Goal: Information Seeking & Learning: Check status

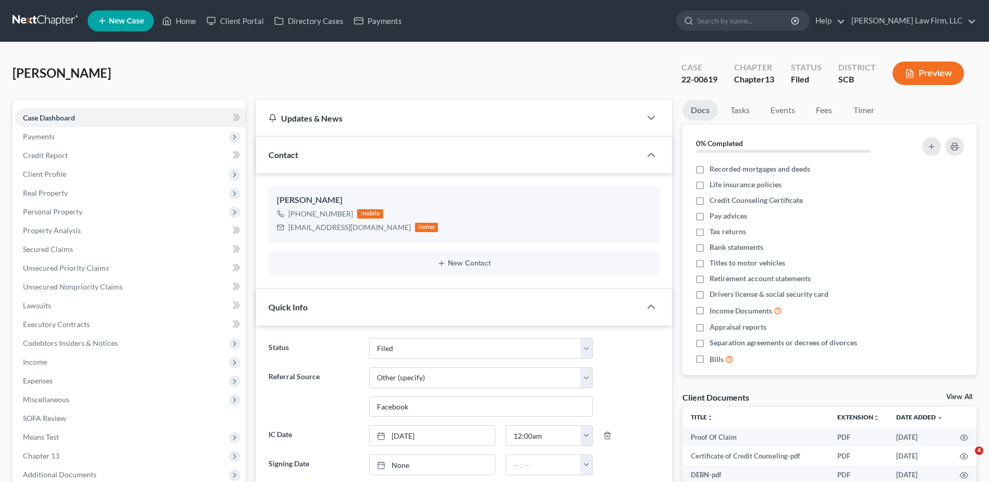
select select "2"
select select "6"
select select "0"
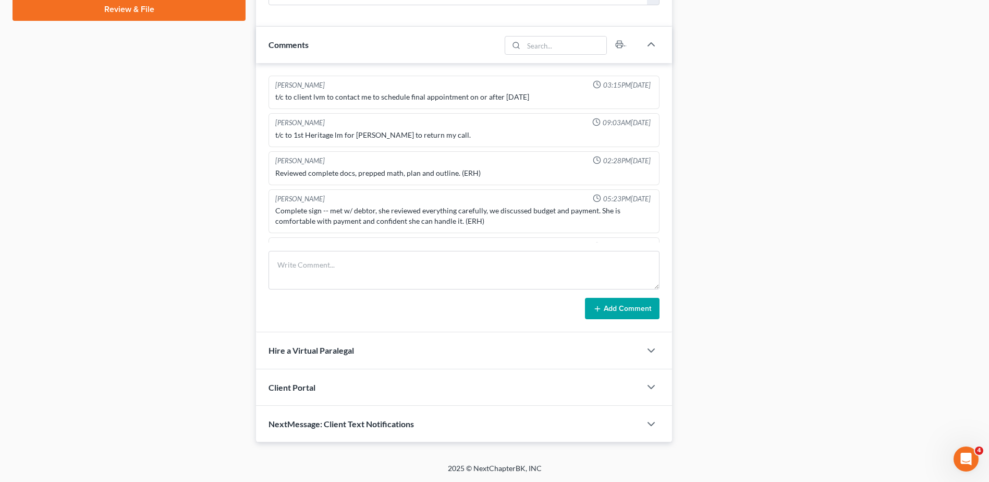
scroll to position [811, 0]
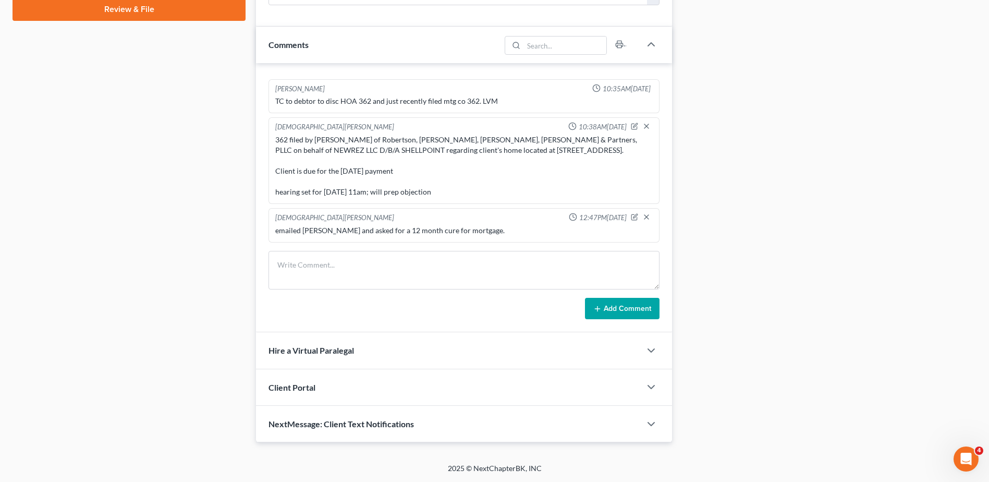
drag, startPoint x: 673, startPoint y: 178, endPoint x: 734, endPoint y: 108, distance: 93.5
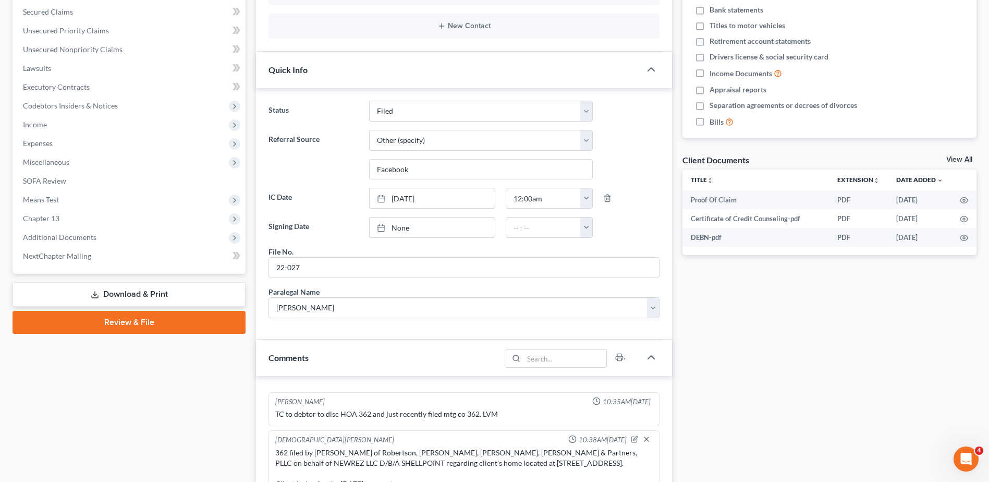
scroll to position [0, 0]
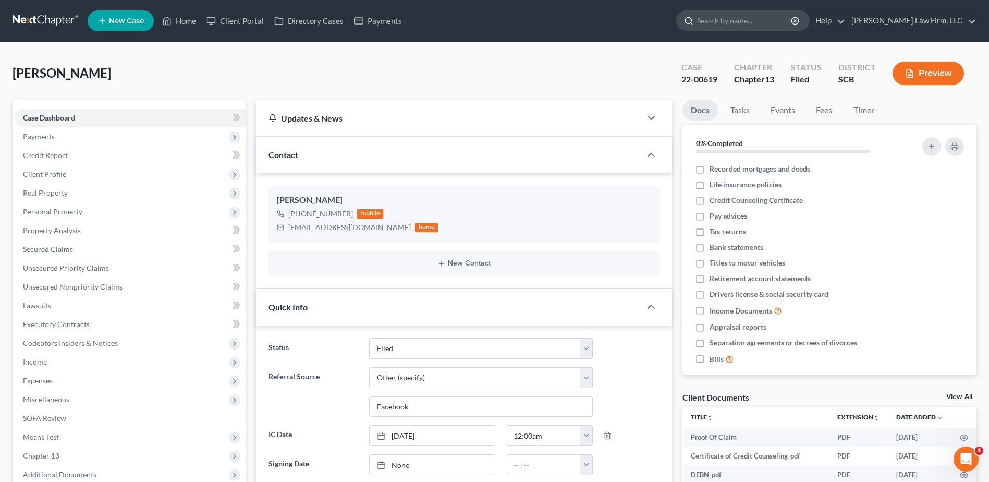
drag, startPoint x: 735, startPoint y: 19, endPoint x: 737, endPoint y: 26, distance: 6.4
click at [737, 20] on input "search" at bounding box center [744, 20] width 95 height 19
type input "[PERSON_NAME]"
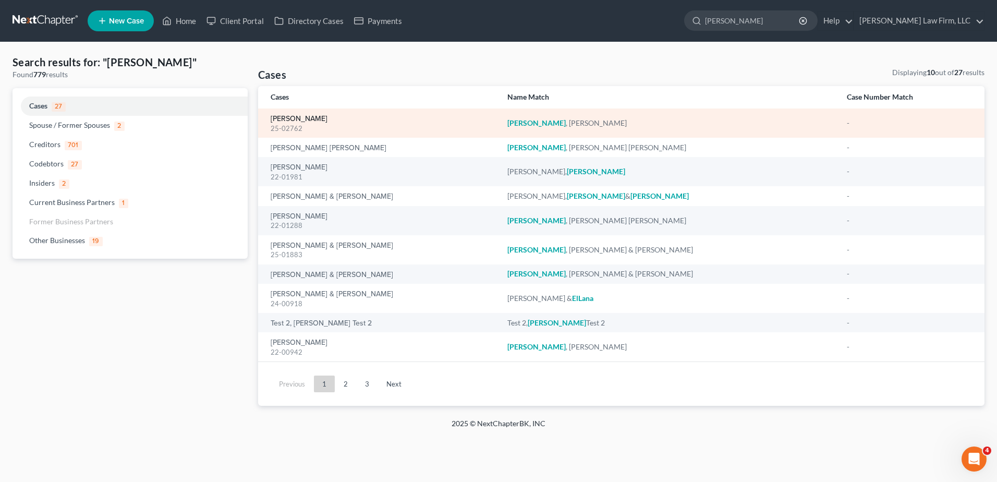
click at [283, 121] on link "[PERSON_NAME]" at bounding box center [299, 118] width 57 height 7
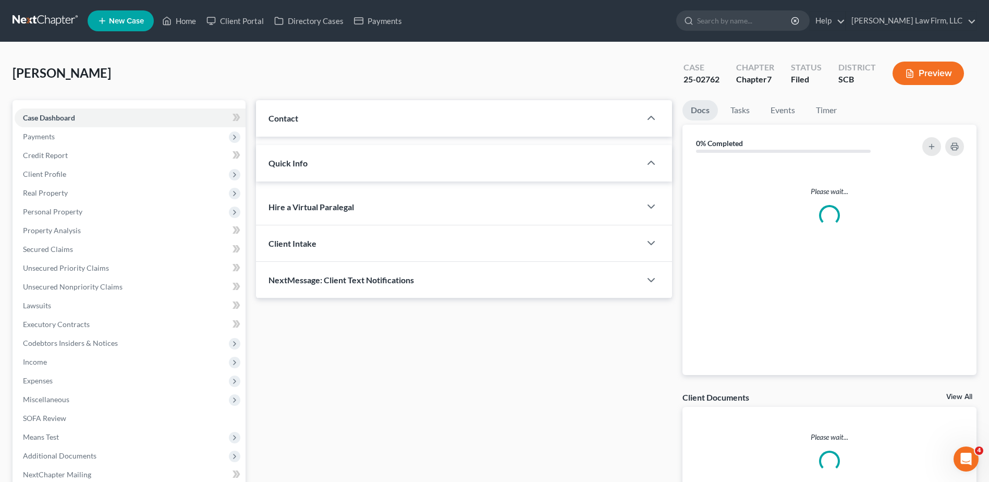
select select "2"
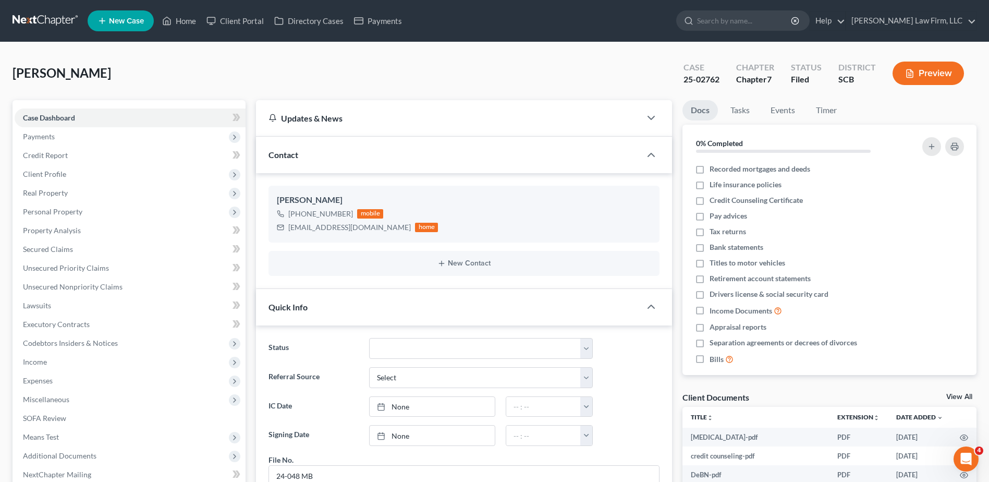
click at [50, 16] on link at bounding box center [46, 20] width 67 height 19
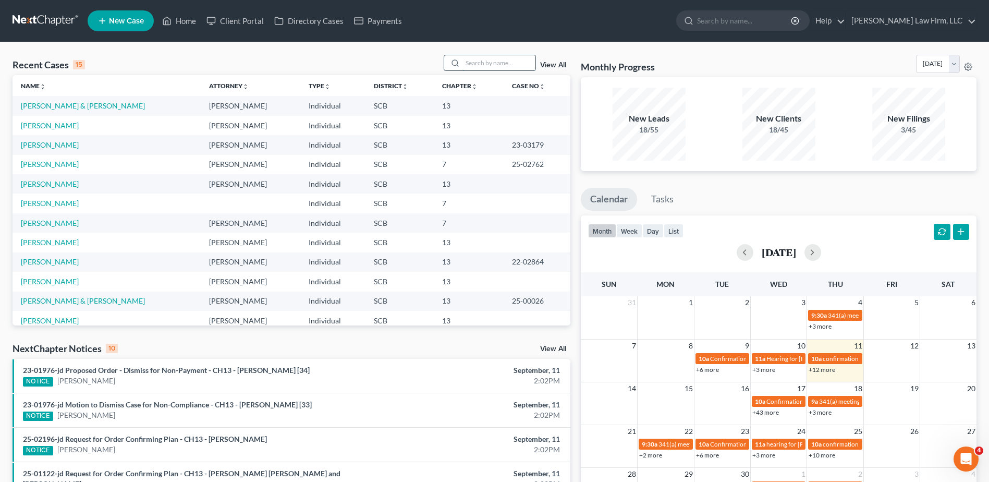
click at [510, 63] on input "search" at bounding box center [498, 62] width 73 height 15
type input "jose"
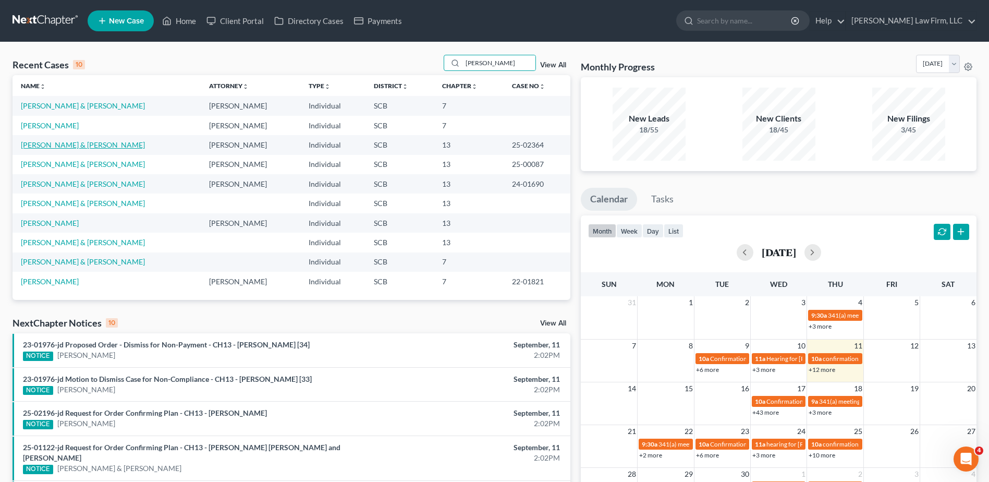
click at [62, 146] on link "Guilarte, Jose & Baiken" at bounding box center [83, 144] width 124 height 9
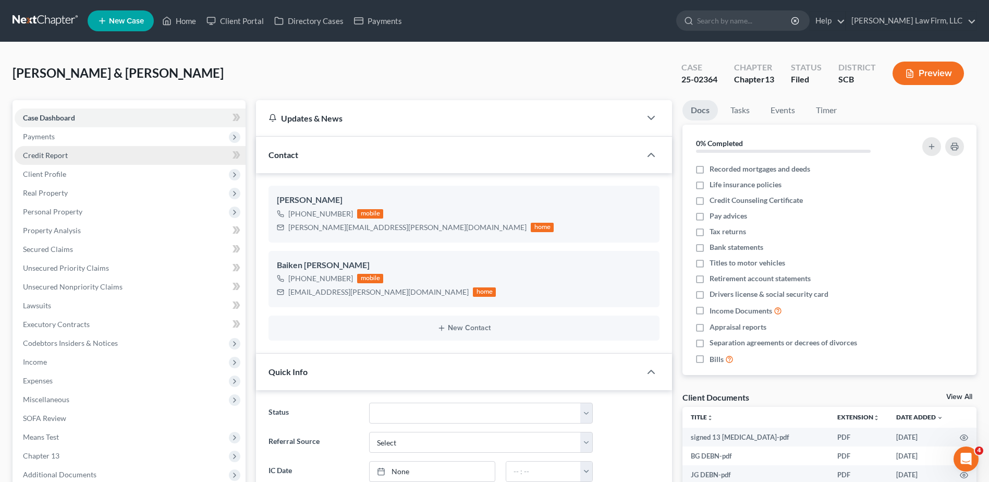
select select "0"
click at [761, 22] on input "search" at bounding box center [744, 20] width 95 height 19
type input "lewis"
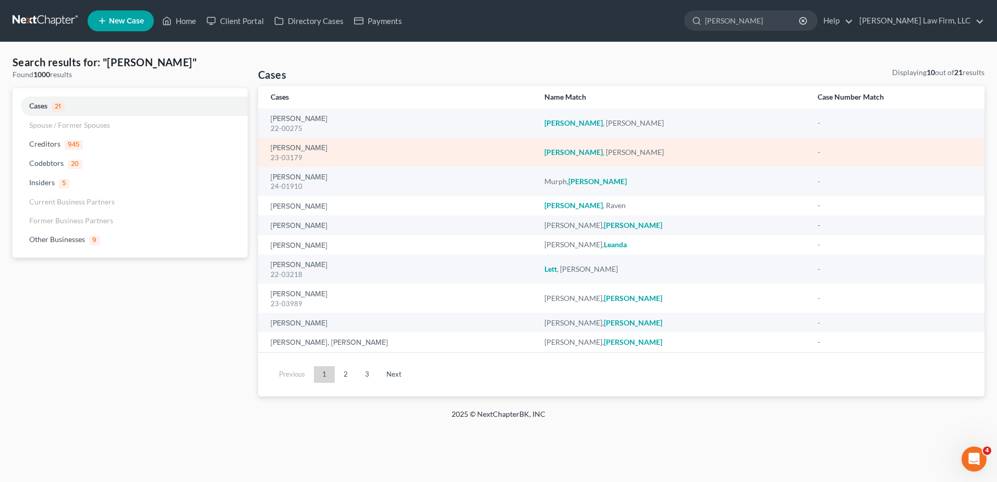
click at [298, 142] on div "Lewis, Craig 23-03179" at bounding box center [399, 152] width 257 height 20
click at [298, 145] on link "Lewis, Craig" at bounding box center [299, 147] width 57 height 7
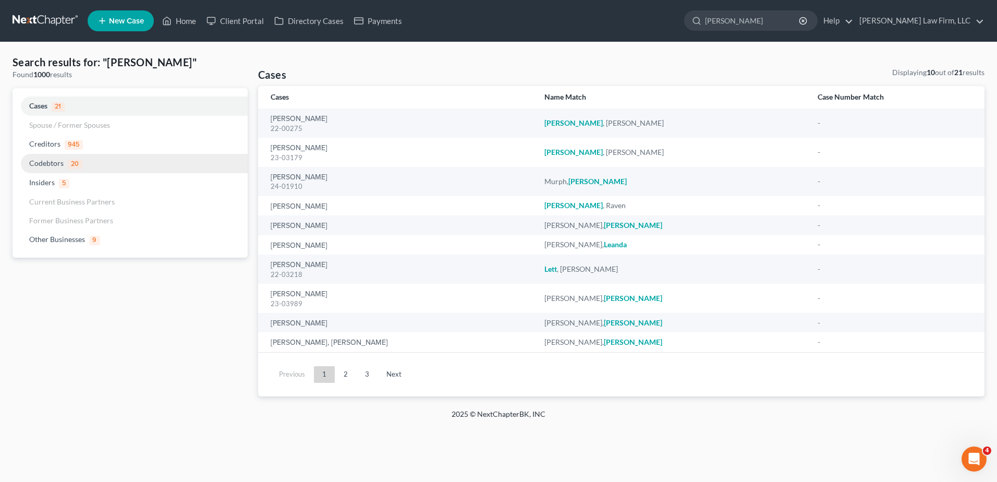
select select "4"
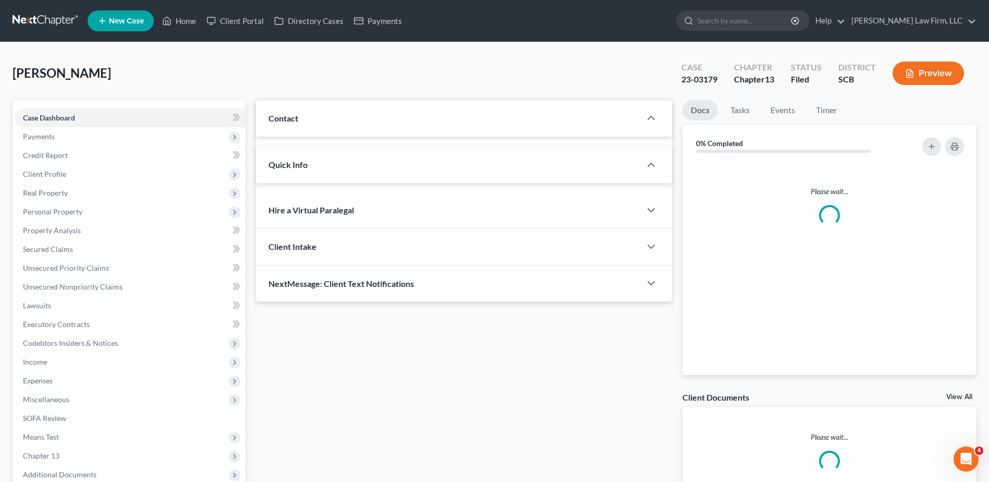
select select "0"
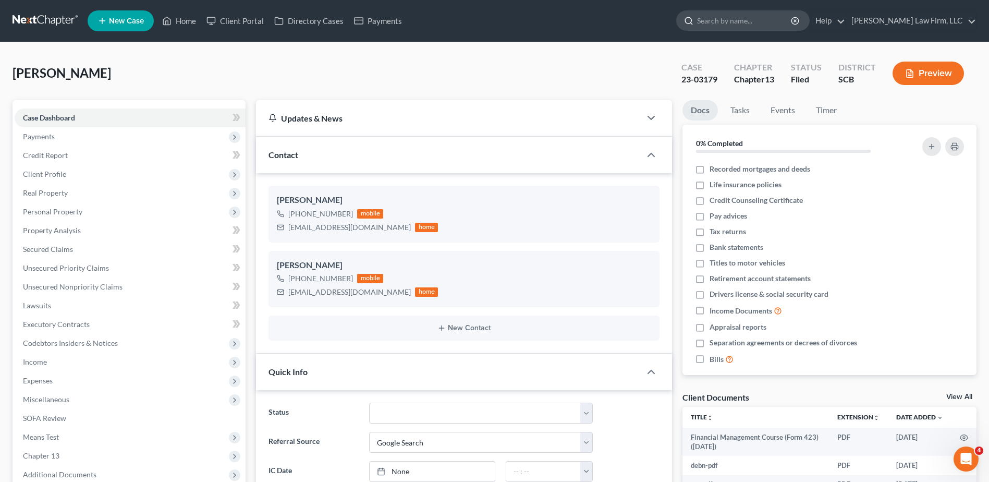
click at [776, 18] on input "search" at bounding box center [744, 20] width 95 height 19
type input "brown"
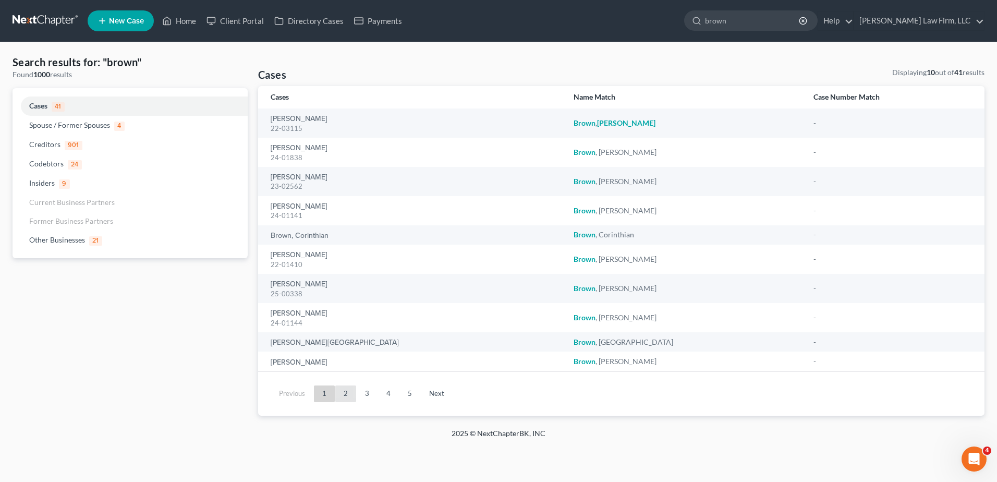
click at [344, 400] on link "2" at bounding box center [345, 393] width 21 height 17
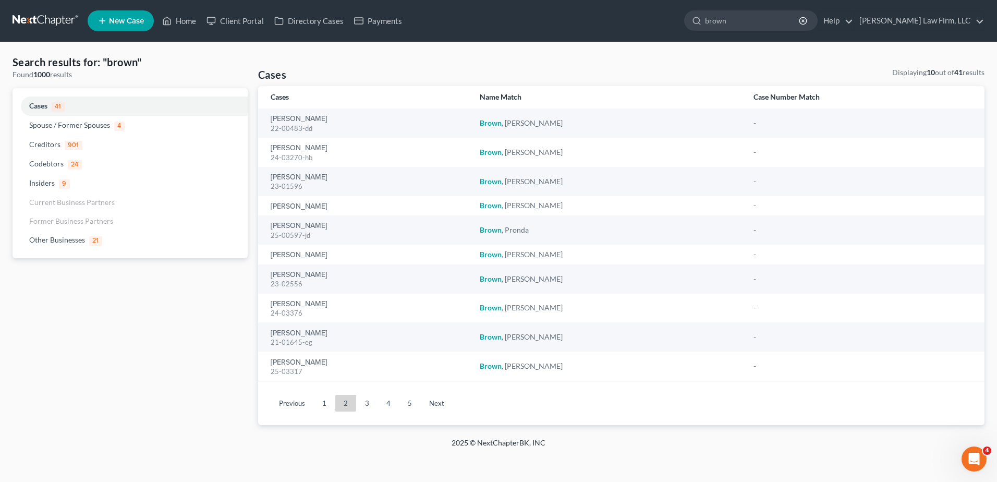
click at [365, 405] on link "3" at bounding box center [367, 403] width 21 height 17
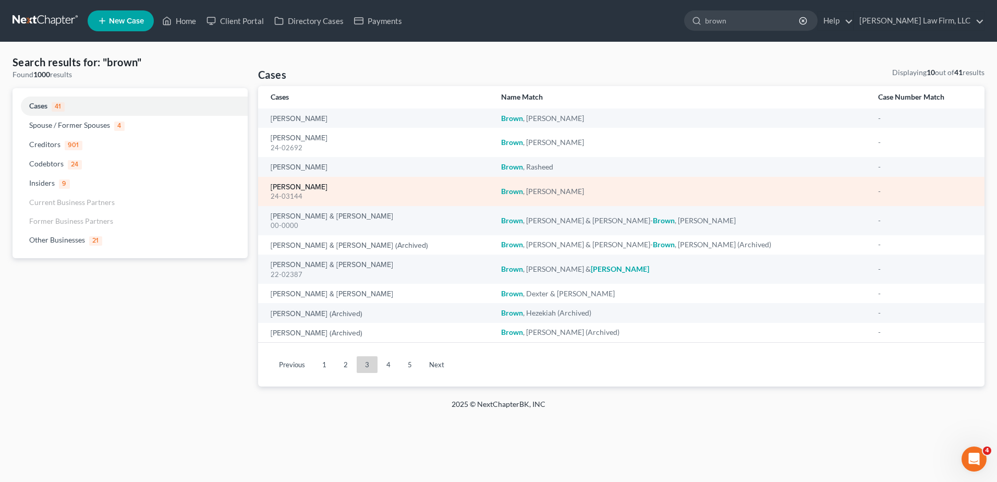
click at [300, 185] on link "Brown, Louise" at bounding box center [299, 186] width 57 height 7
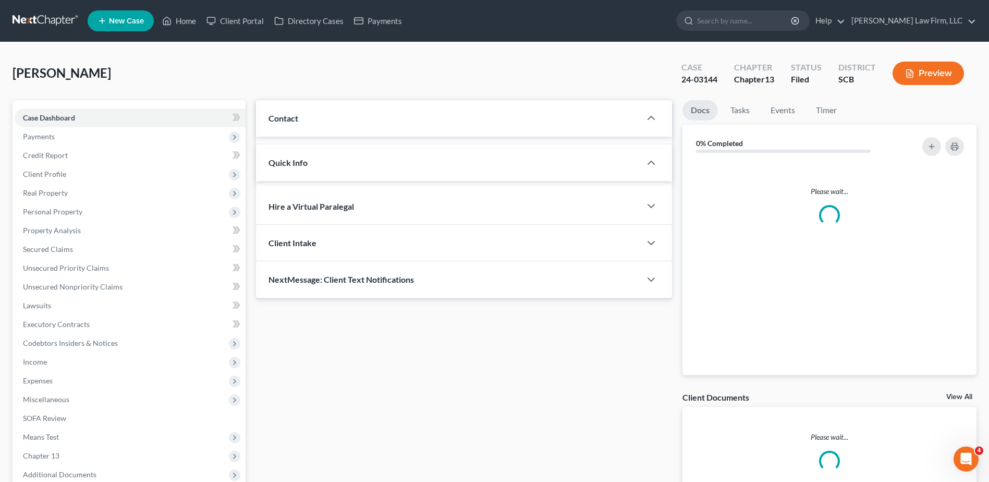
select select "1"
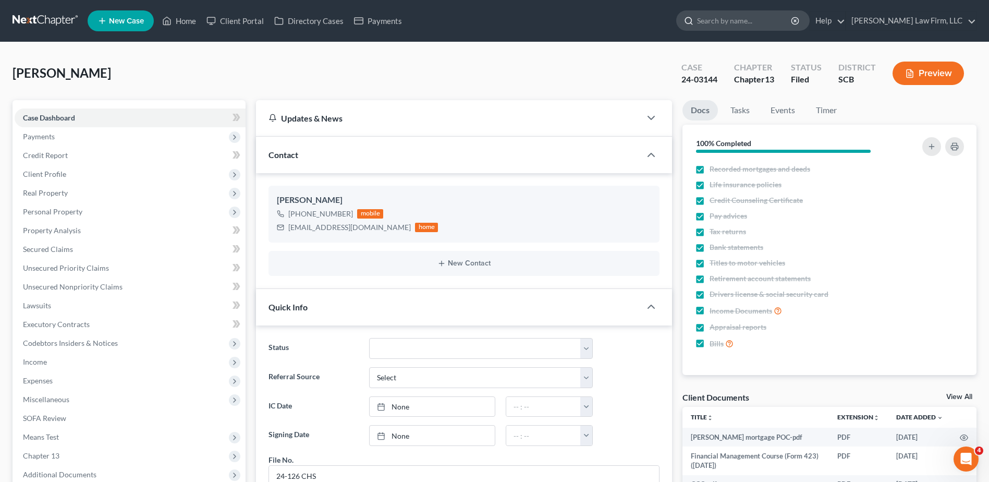
click at [777, 18] on input "search" at bounding box center [744, 20] width 95 height 19
drag, startPoint x: 775, startPoint y: 11, endPoint x: 770, endPoint y: 16, distance: 6.3
click at [774, 11] on input "search" at bounding box center [744, 20] width 95 height 19
type input "hodges"
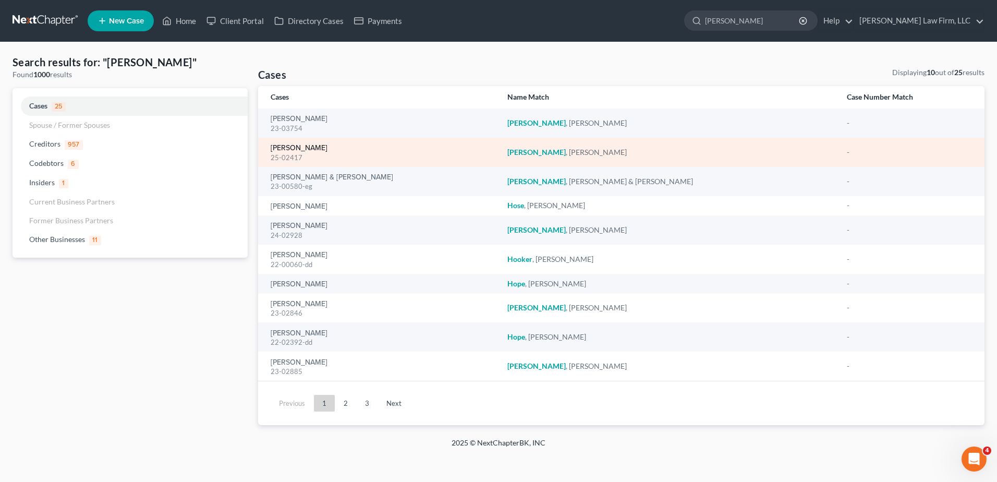
click at [291, 145] on link "Hodges, Martha" at bounding box center [299, 147] width 57 height 7
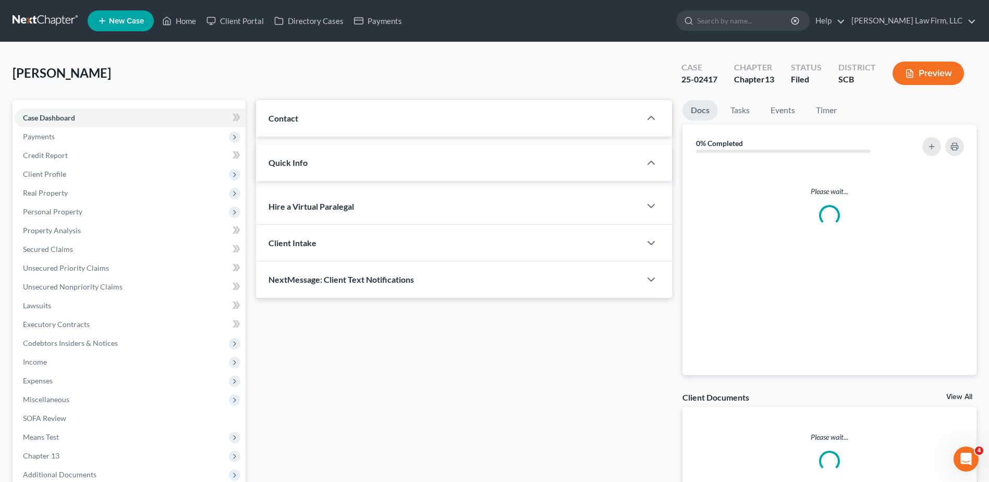
select select "0"
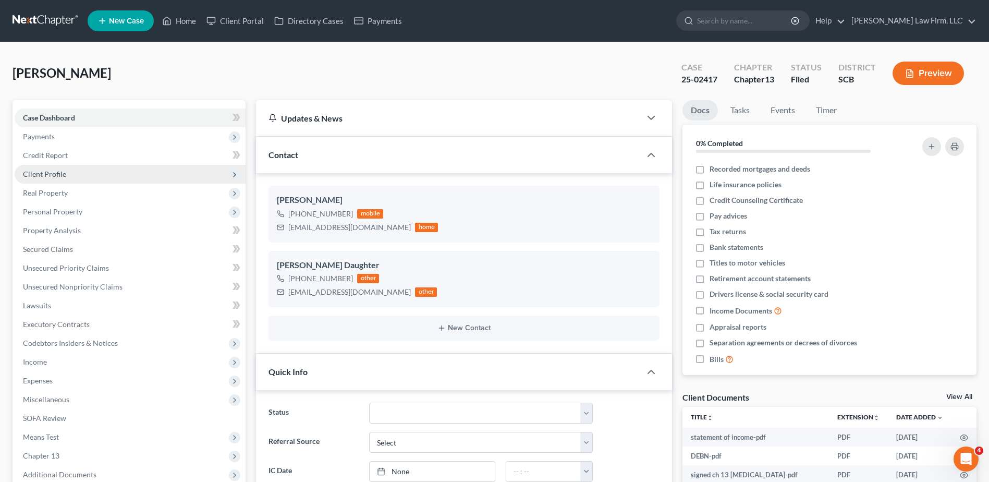
click at [119, 170] on span "Client Profile" at bounding box center [130, 174] width 231 height 19
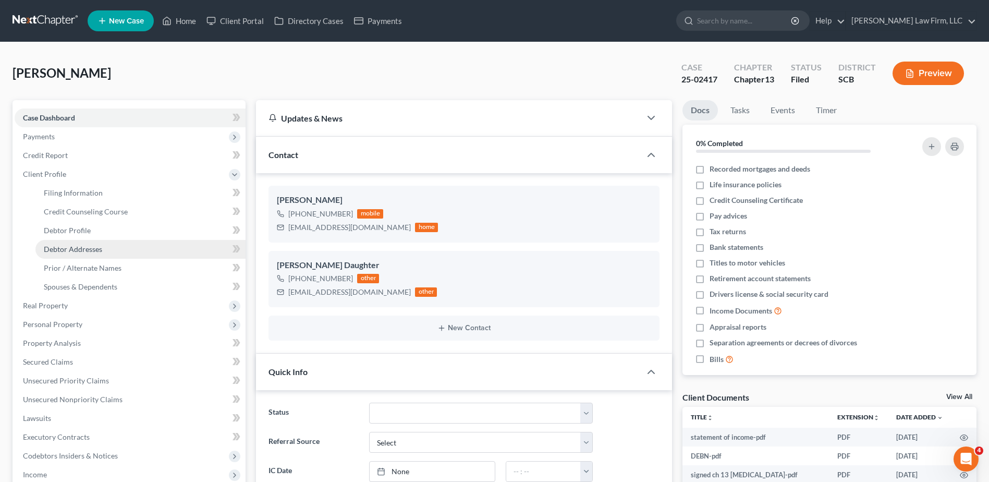
click at [104, 249] on link "Debtor Addresses" at bounding box center [140, 249] width 210 height 19
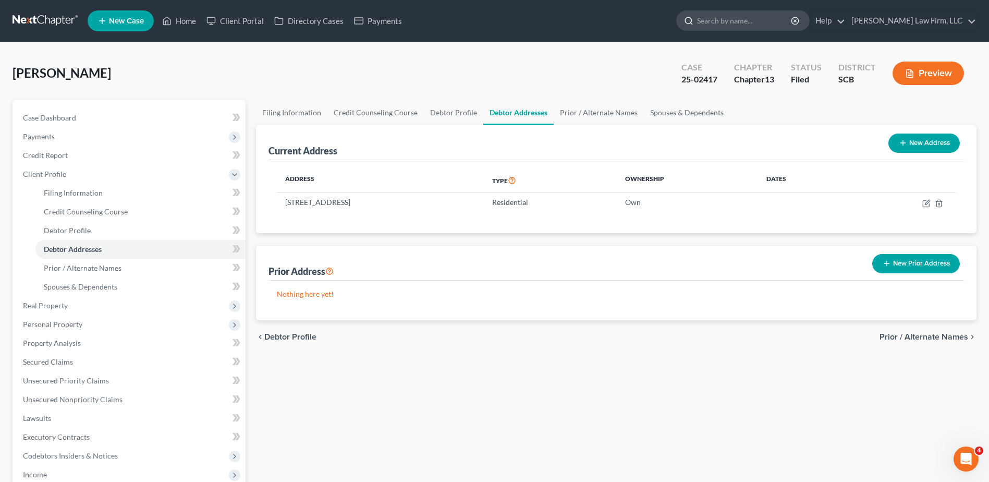
click at [744, 21] on input "search" at bounding box center [744, 20] width 95 height 19
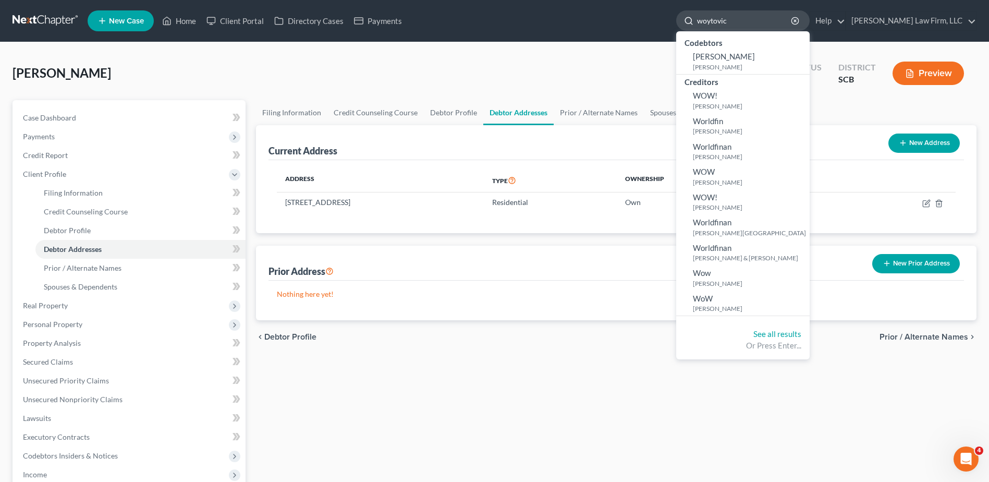
type input "woytovich"
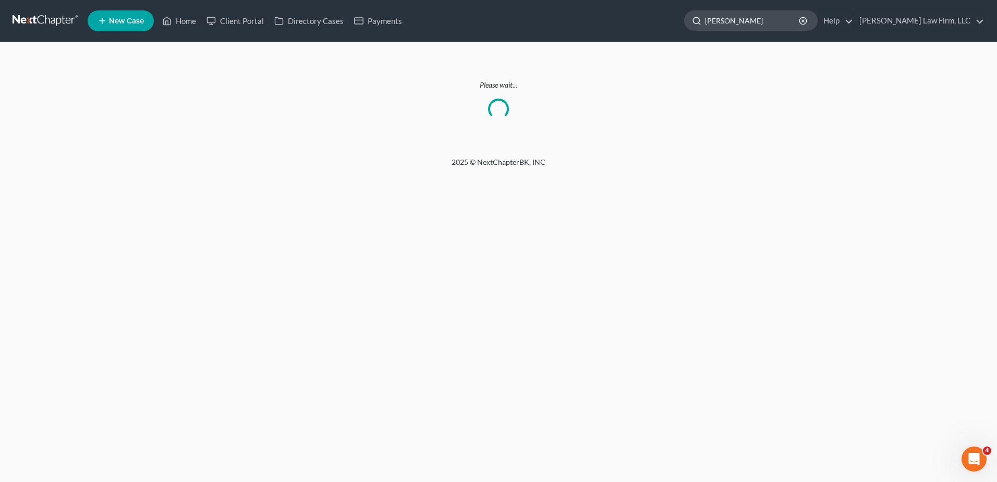
click at [770, 24] on input "woytovich" at bounding box center [752, 20] width 95 height 19
click at [36, 20] on link at bounding box center [46, 20] width 67 height 19
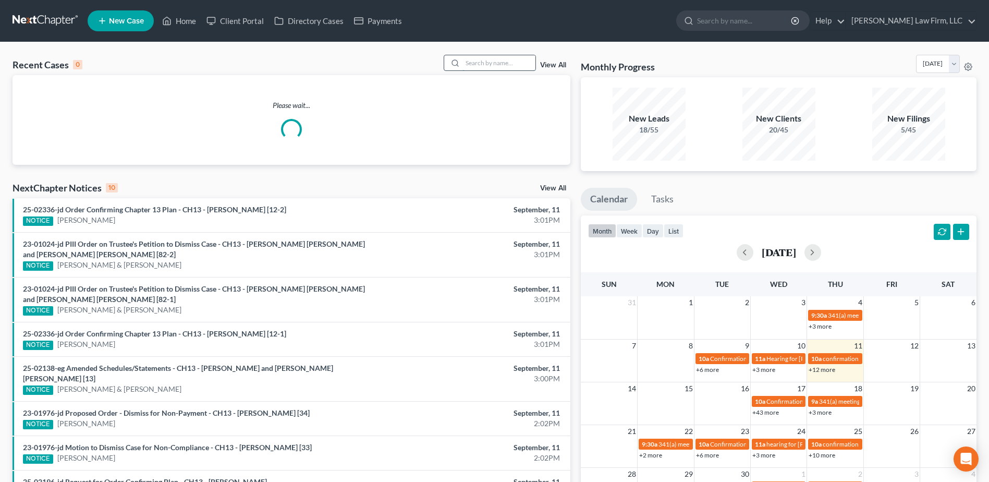
click at [486, 69] on input "search" at bounding box center [498, 62] width 73 height 15
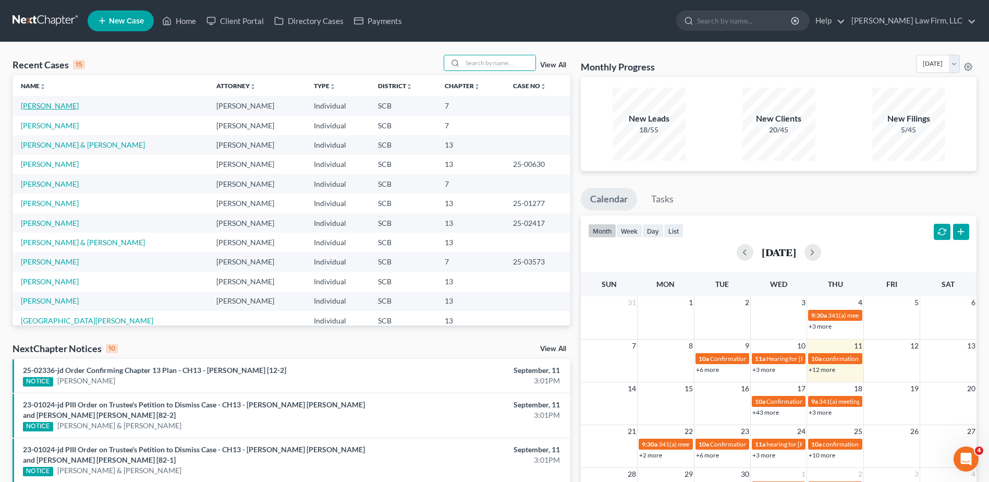
click at [57, 105] on link "[PERSON_NAME]" at bounding box center [50, 105] width 58 height 9
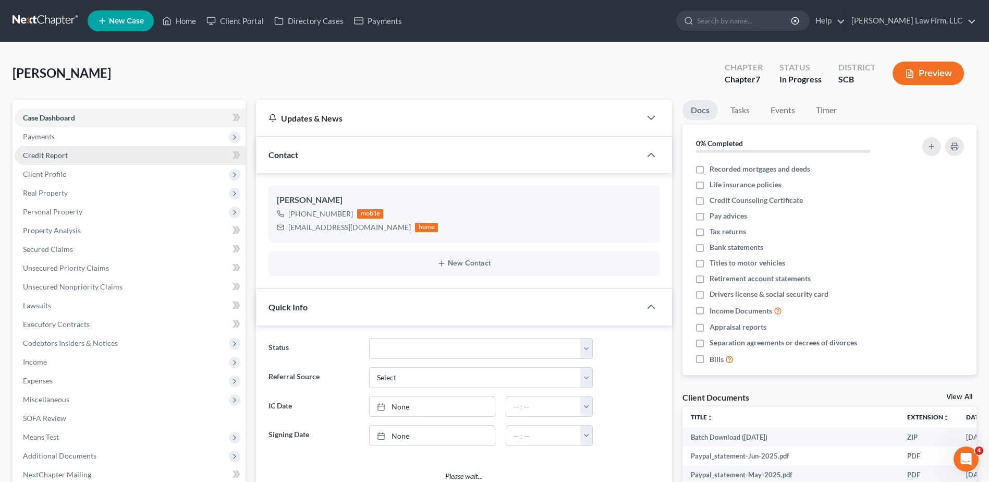
select select "1"
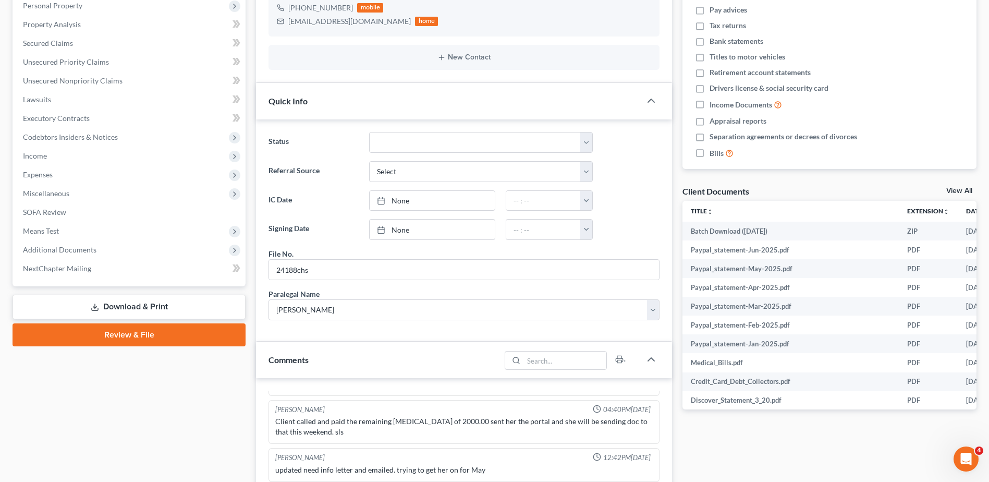
scroll to position [209, 0]
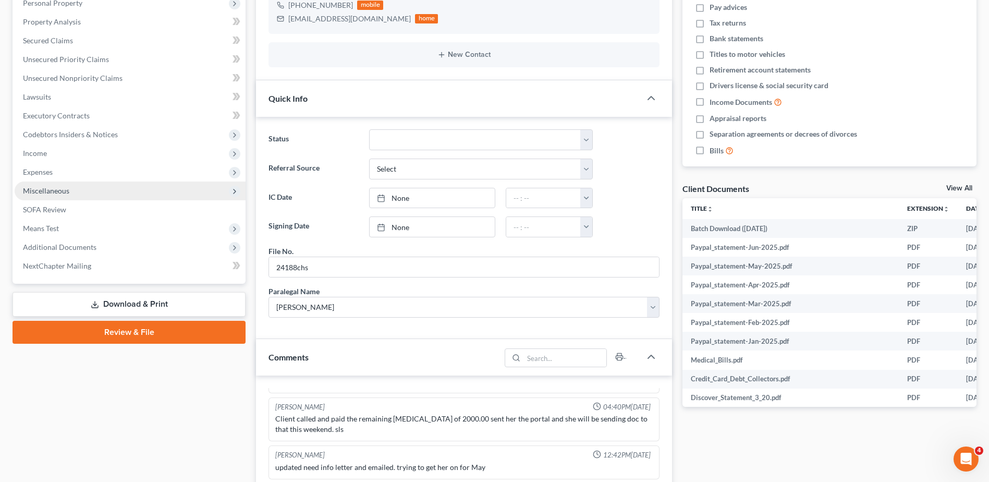
click at [44, 187] on span "Miscellaneous" at bounding box center [46, 190] width 46 height 9
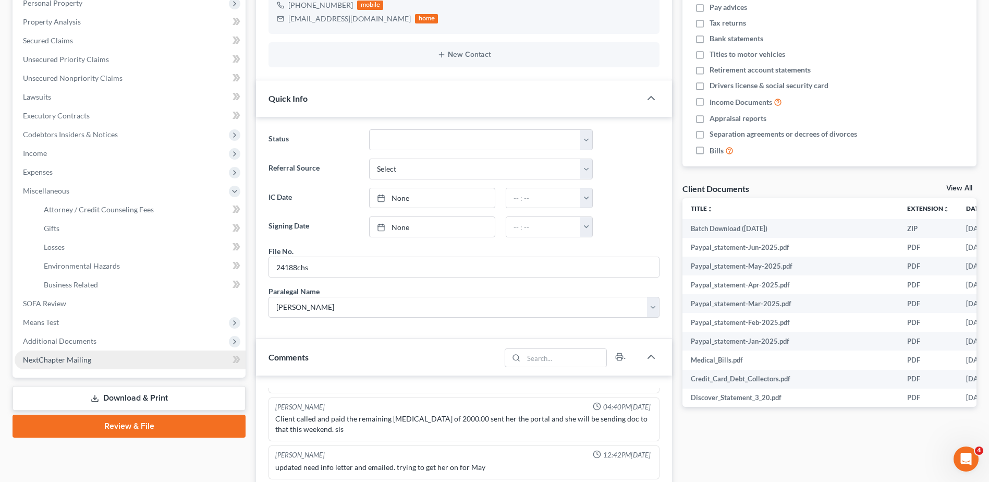
click at [74, 357] on span "NextChapter Mailing" at bounding box center [57, 359] width 68 height 9
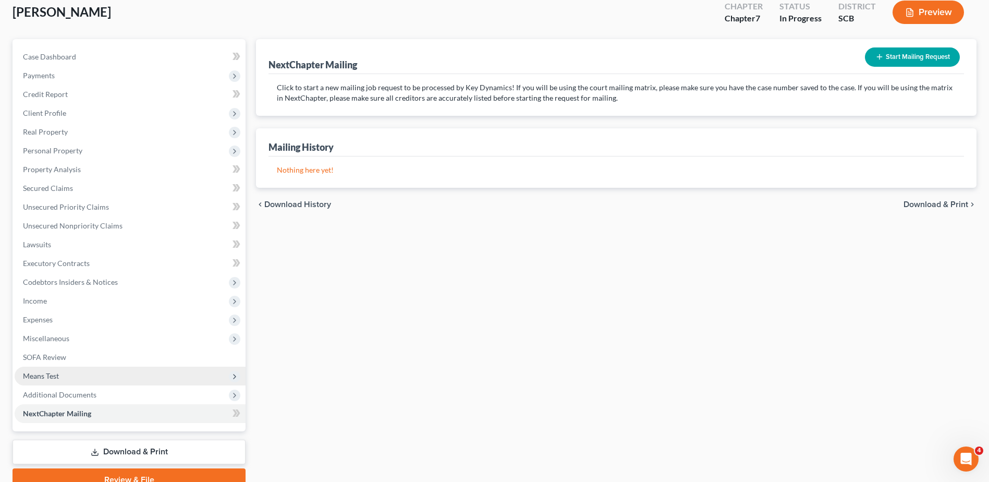
scroll to position [110, 0]
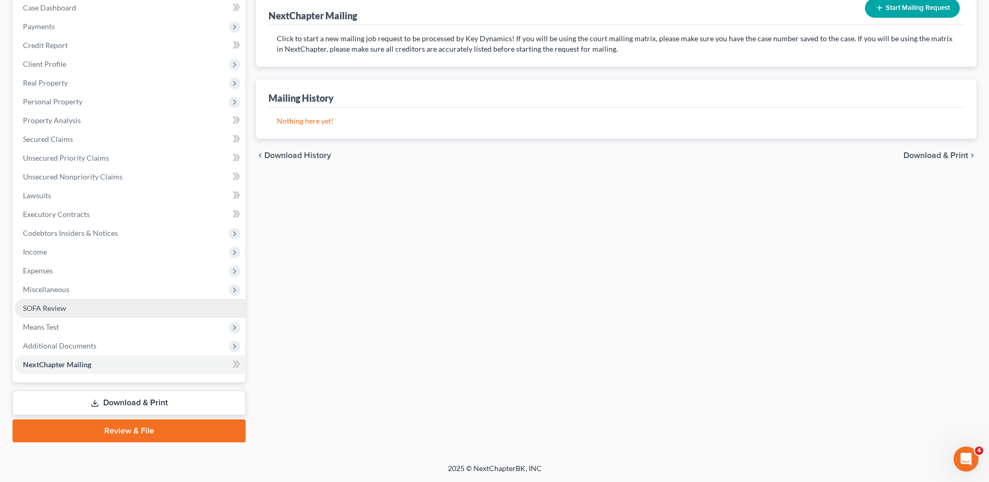
click at [54, 310] on span "SOFA Review" at bounding box center [44, 307] width 43 height 9
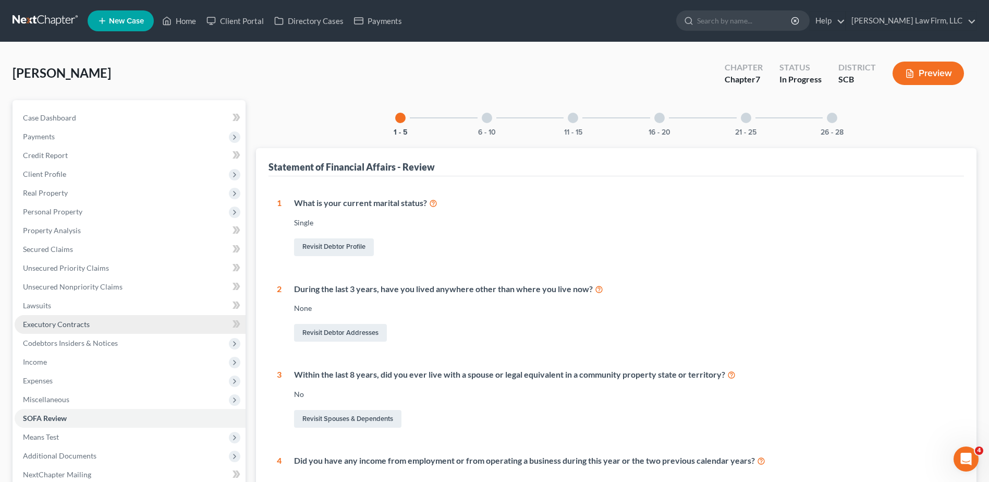
scroll to position [261, 0]
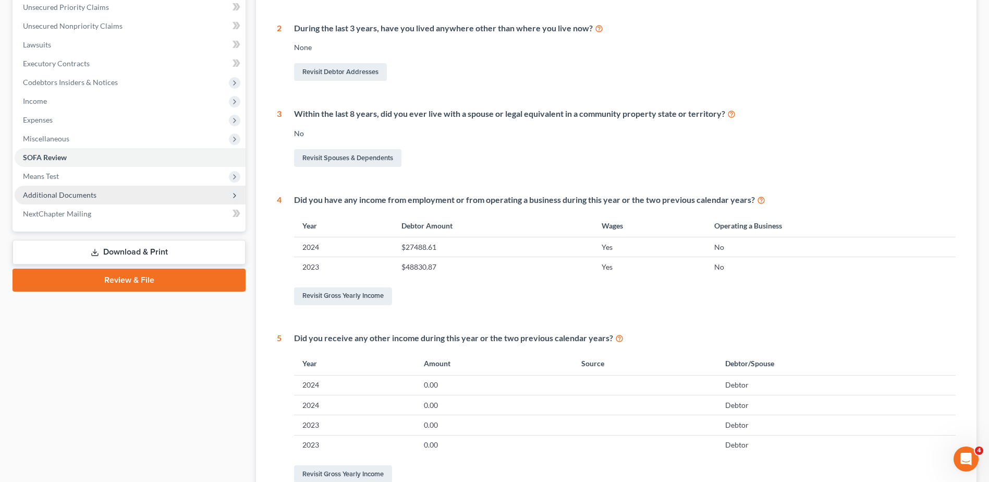
click at [53, 195] on span "Additional Documents" at bounding box center [59, 194] width 73 height 9
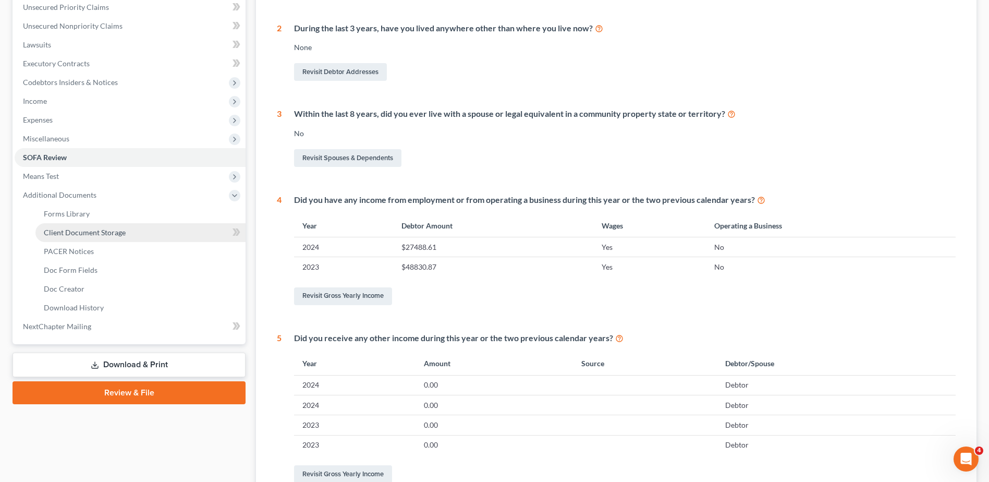
click at [75, 237] on link "Client Document Storage" at bounding box center [140, 232] width 210 height 19
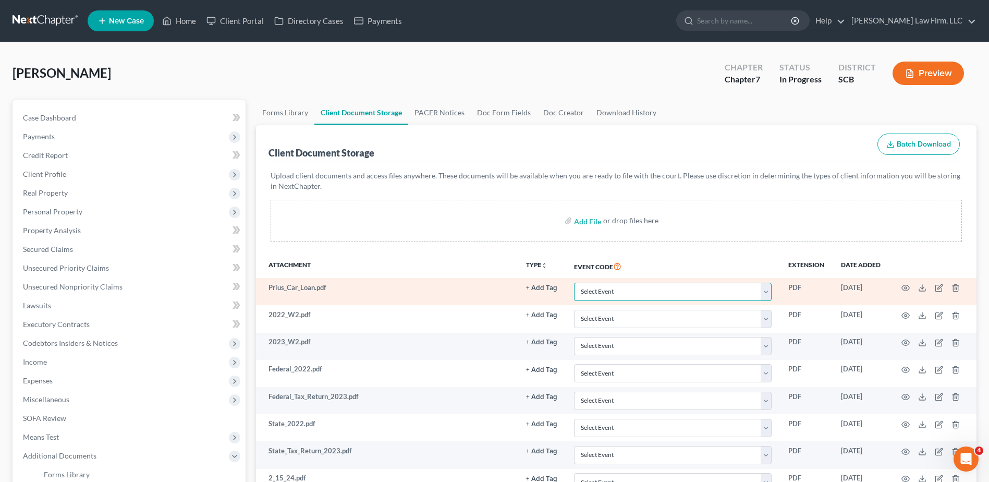
click at [673, 298] on select "Select Event Amended Application Amended Document Amended Schedules/Statements …" at bounding box center [673, 292] width 198 height 18
click at [675, 296] on select "Select Event Amended Application Amended Document Amended Schedules/Statements …" at bounding box center [673, 292] width 198 height 18
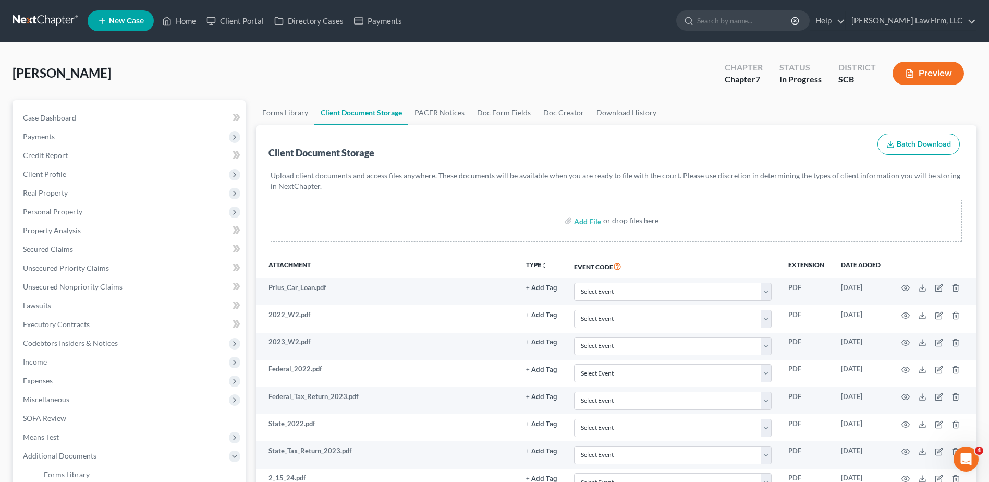
drag, startPoint x: 55, startPoint y: 25, endPoint x: 45, endPoint y: 22, distance: 10.2
click at [55, 25] on link at bounding box center [46, 20] width 67 height 19
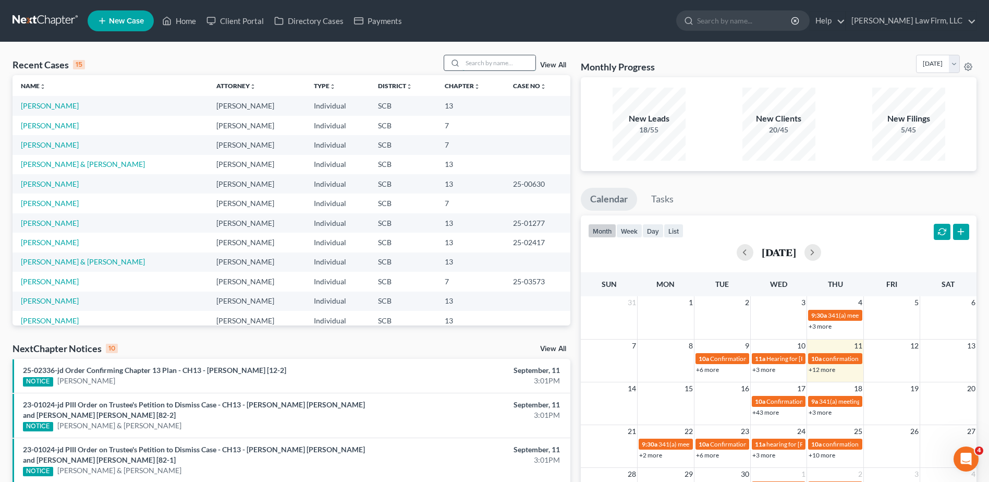
click at [499, 63] on input "search" at bounding box center [498, 62] width 73 height 15
type input "jenkins"
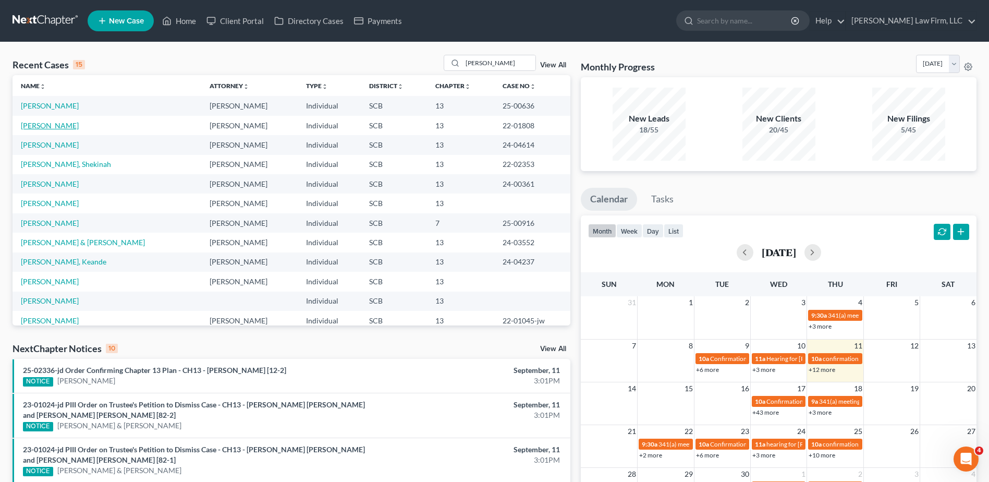
click at [59, 124] on link "Jenkins, Sharis" at bounding box center [50, 125] width 58 height 9
select select "0"
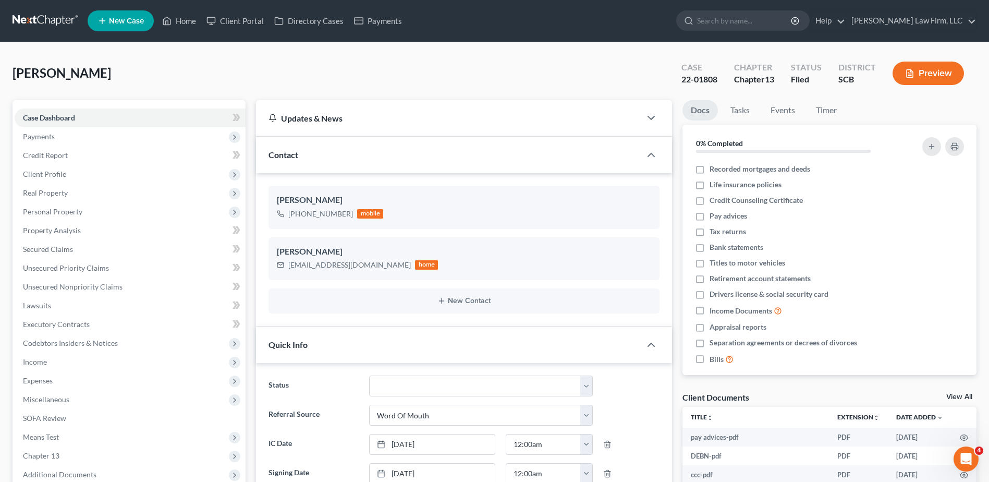
select select "0"
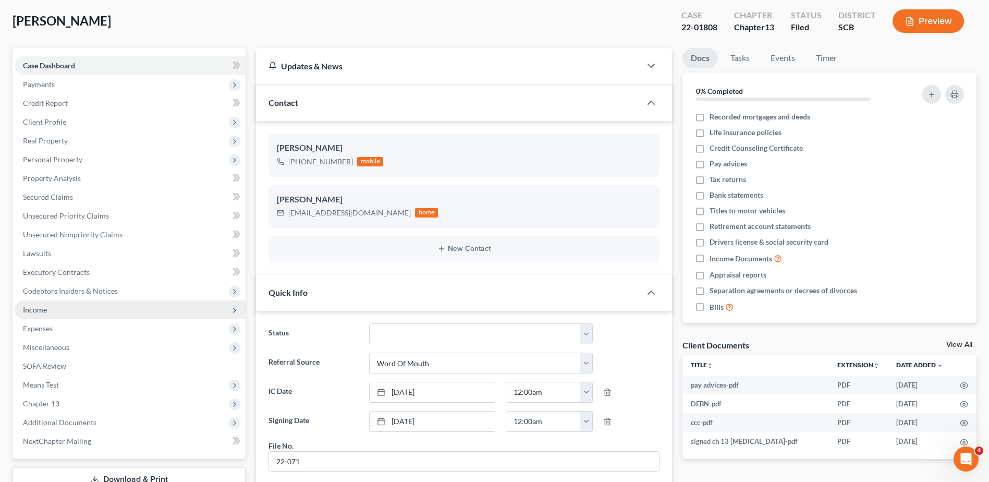
click at [57, 308] on span "Income" at bounding box center [130, 309] width 231 height 19
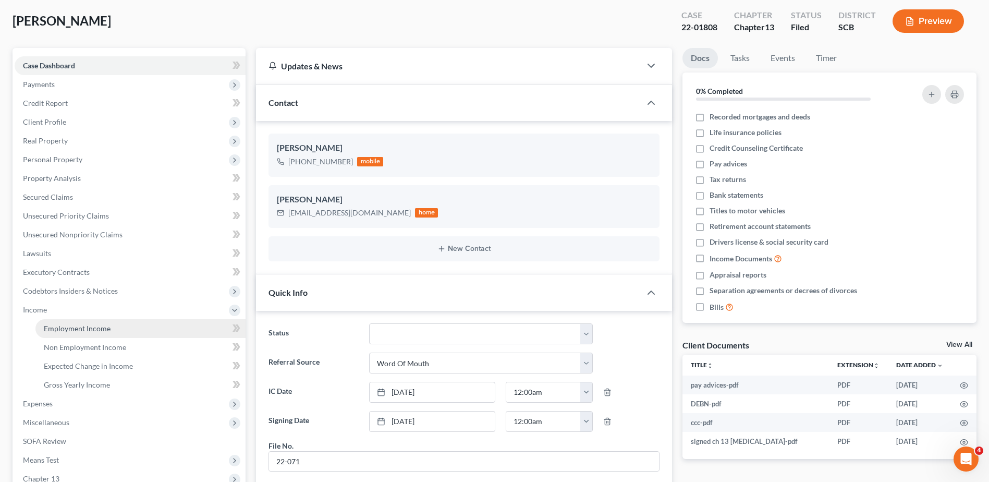
click at [88, 325] on span "Employment Income" at bounding box center [77, 328] width 67 height 9
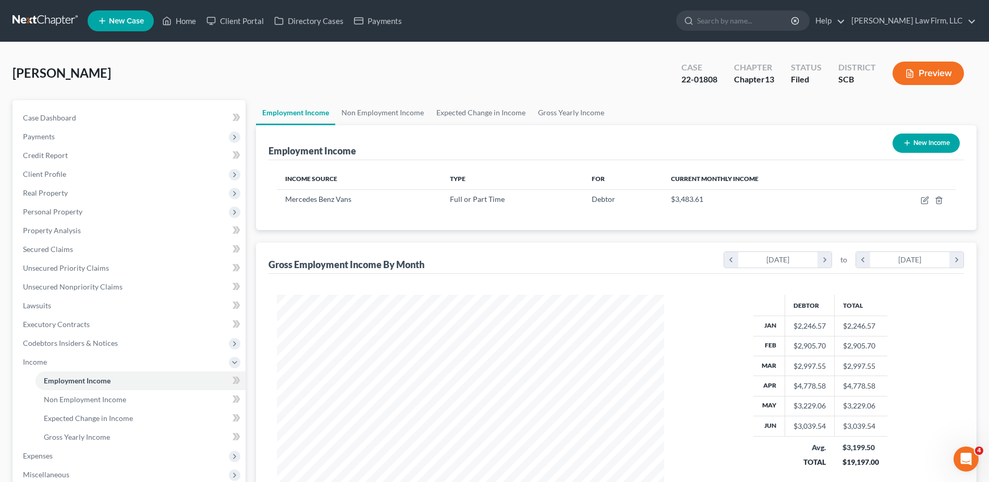
scroll to position [193, 408]
click at [51, 118] on span "Case Dashboard" at bounding box center [49, 117] width 53 height 9
select select "0"
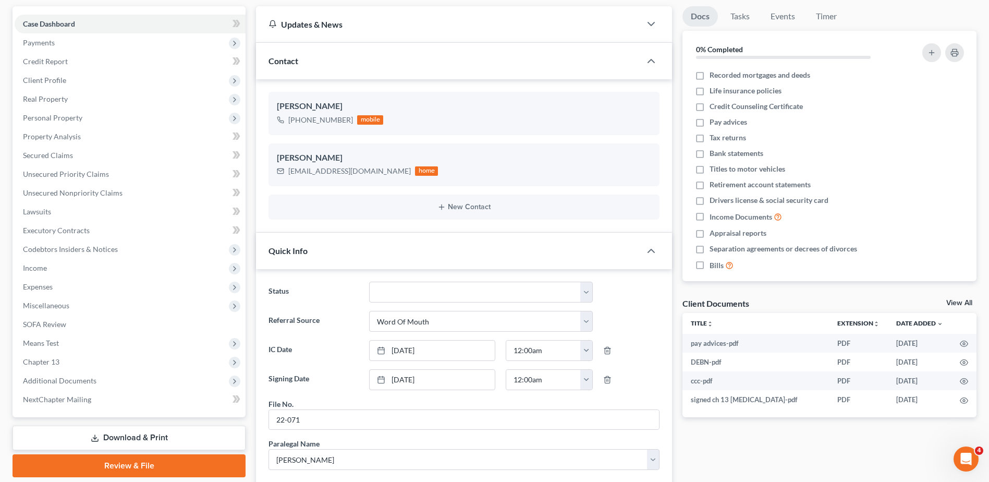
scroll to position [104, 0]
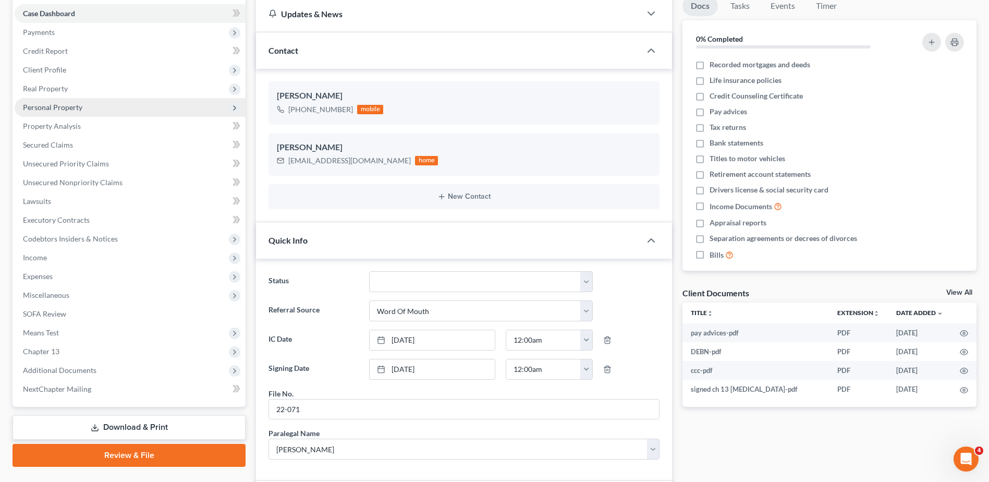
click at [46, 108] on span "Personal Property" at bounding box center [52, 107] width 59 height 9
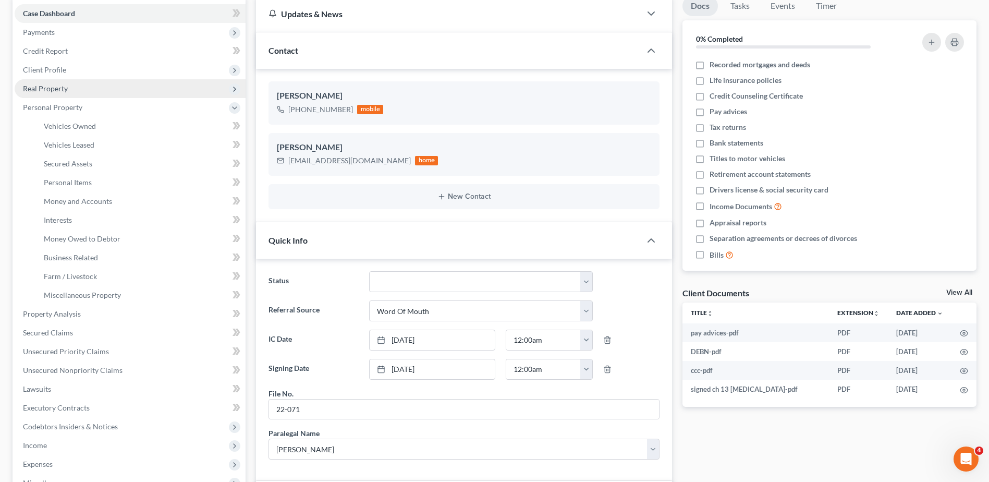
click at [44, 92] on span "Real Property" at bounding box center [45, 88] width 45 height 9
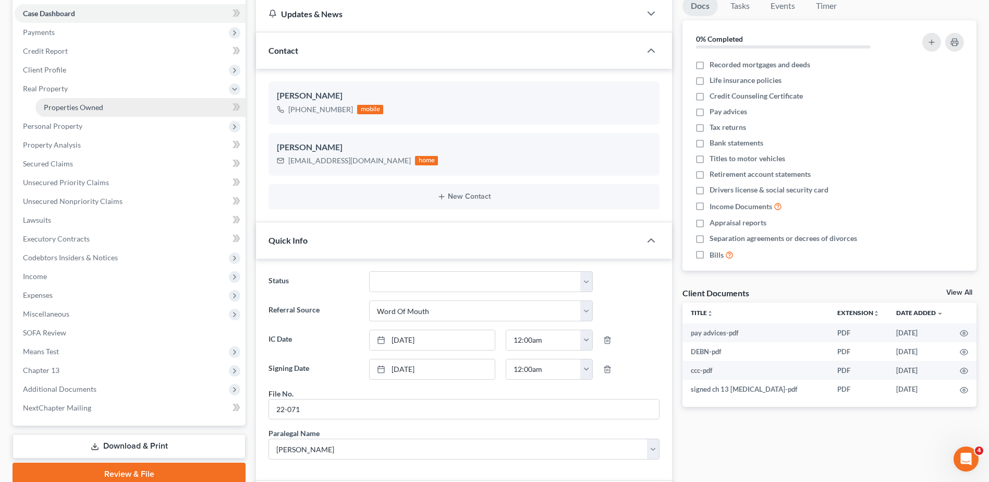
click at [51, 104] on span "Properties Owned" at bounding box center [73, 107] width 59 height 9
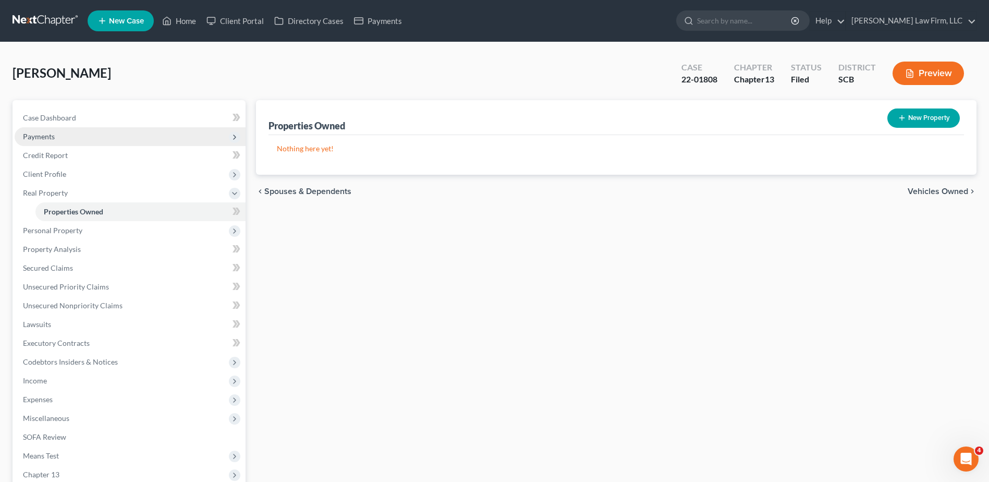
click at [35, 141] on span "Payments" at bounding box center [130, 136] width 231 height 19
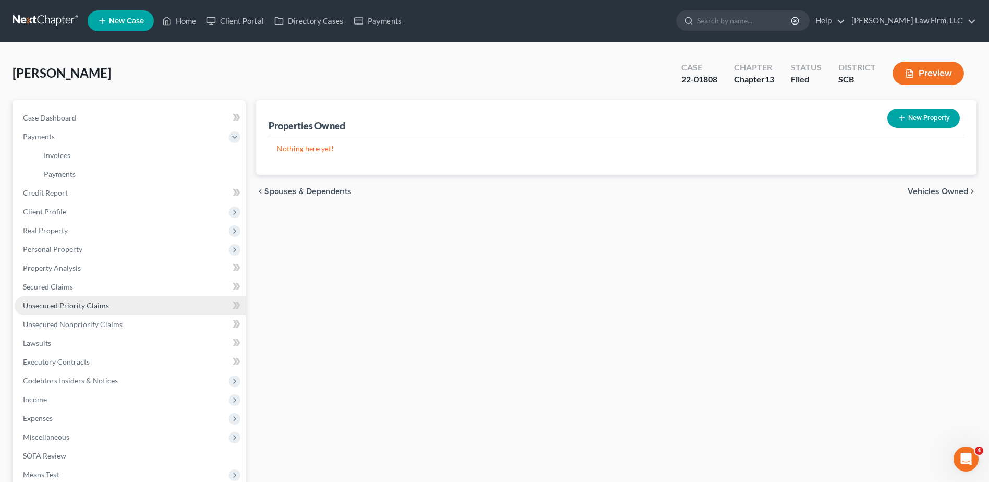
click at [52, 304] on span "Unsecured Priority Claims" at bounding box center [66, 305] width 86 height 9
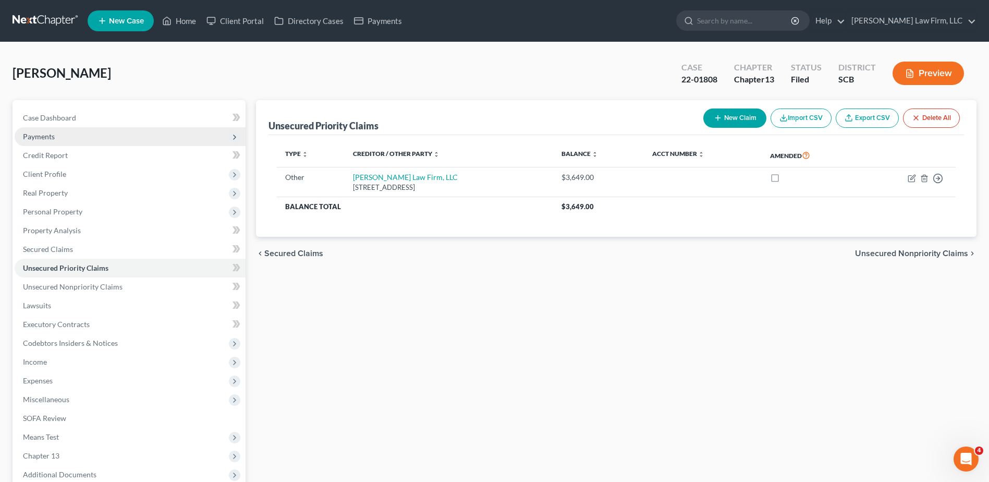
click at [36, 134] on span "Payments" at bounding box center [39, 136] width 32 height 9
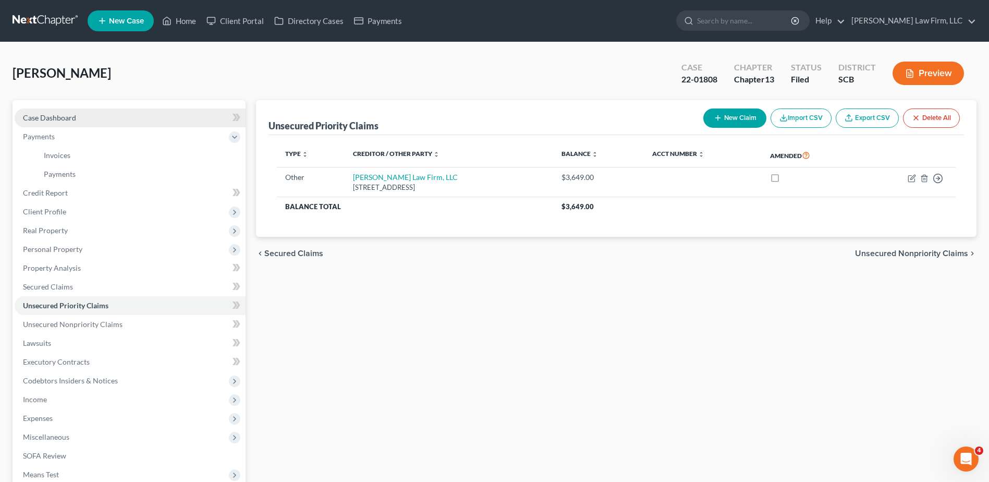
click at [33, 110] on link "Case Dashboard" at bounding box center [130, 117] width 231 height 19
select select "0"
